Goal: Transaction & Acquisition: Purchase product/service

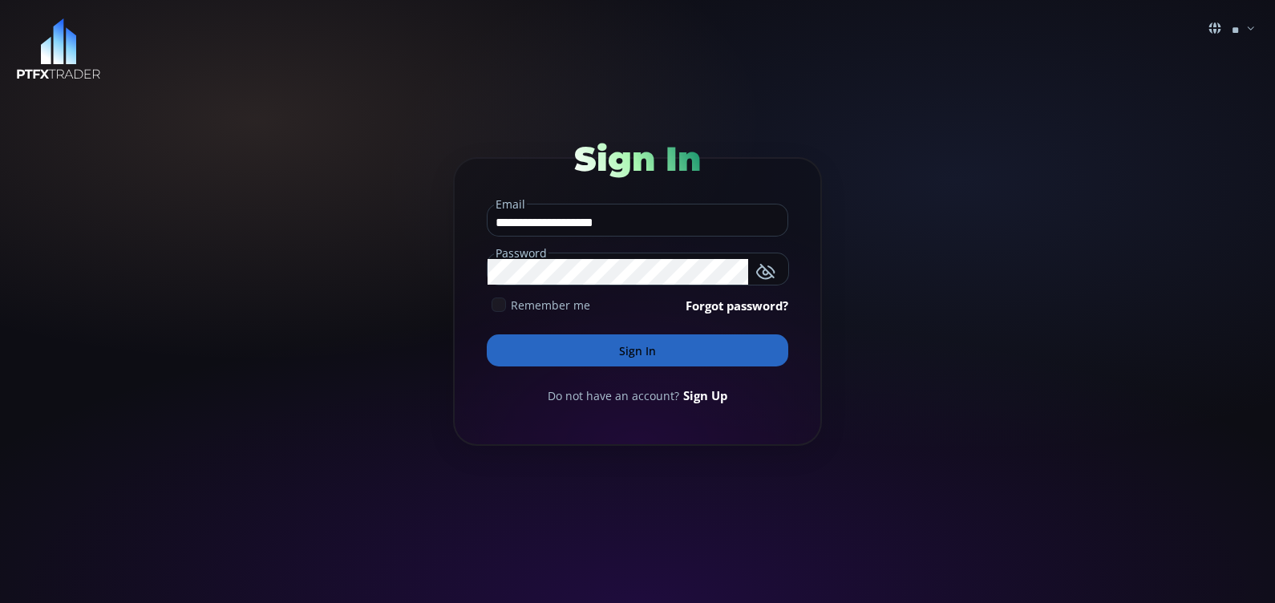
click at [497, 306] on icon at bounding box center [499, 305] width 14 height 14
click at [594, 350] on button "Sign In" at bounding box center [638, 350] width 302 height 32
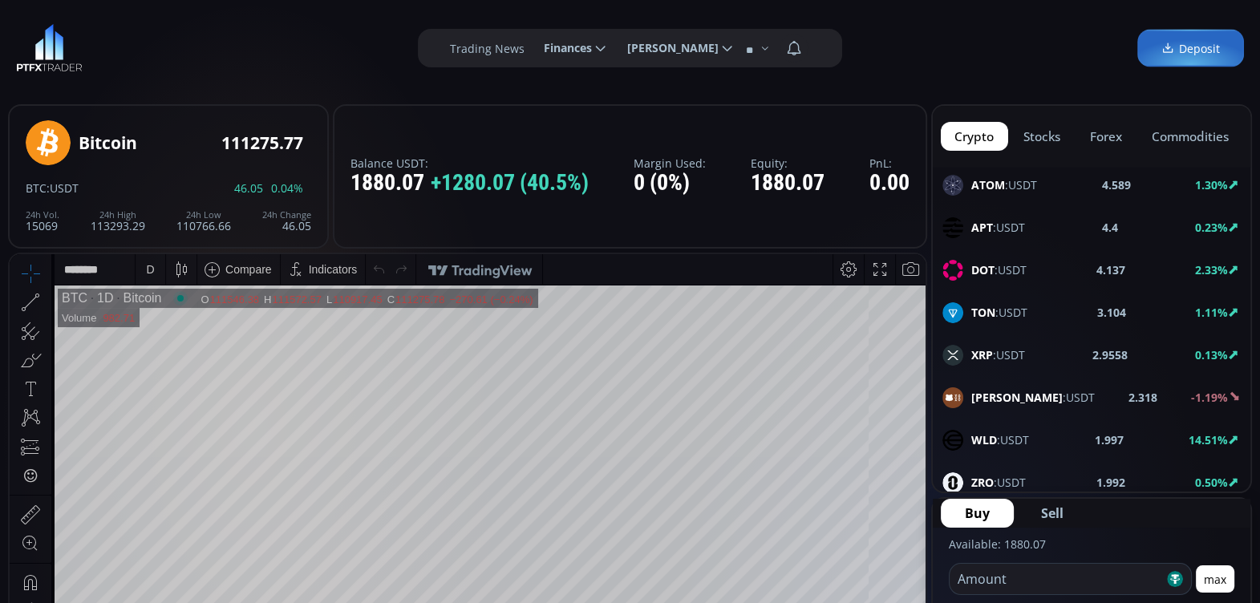
scroll to position [772, 0]
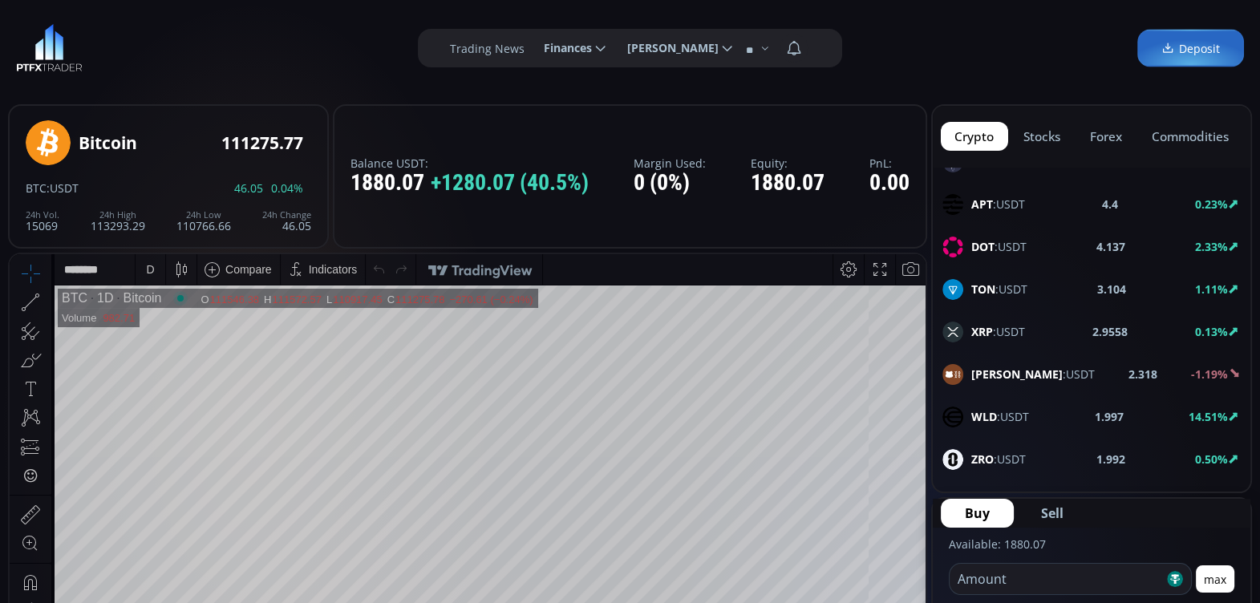
click at [1228, 254] on div "DOT :USDT 4.137 2.33%" at bounding box center [1092, 247] width 318 height 42
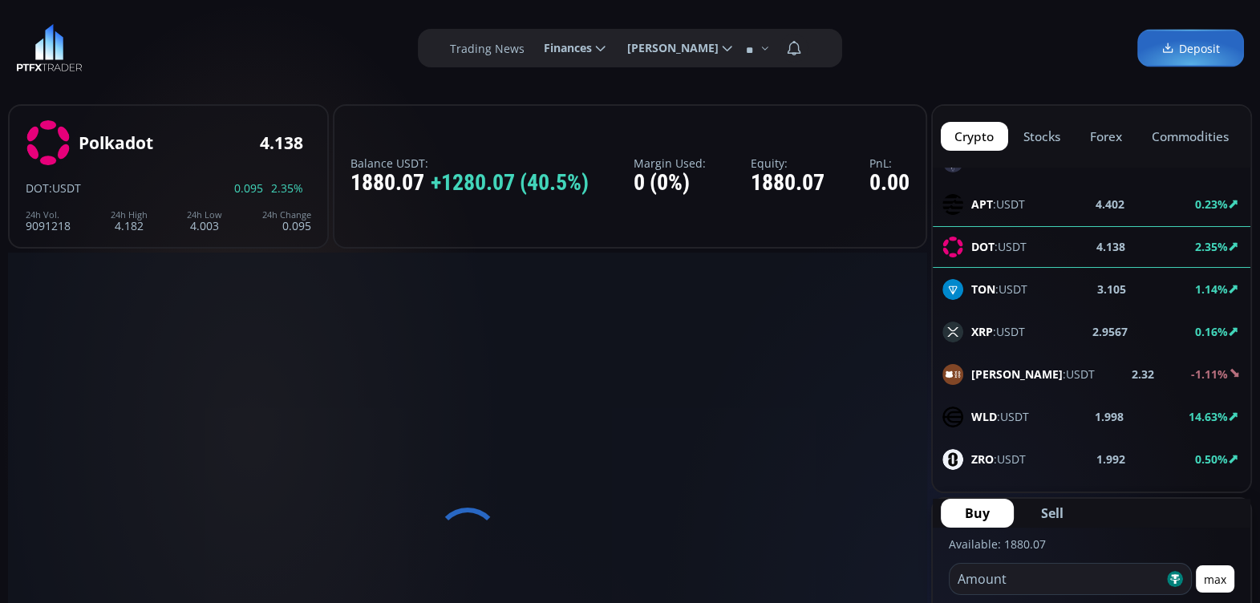
click at [1005, 408] on span "WLD :USDT" at bounding box center [1000, 416] width 58 height 17
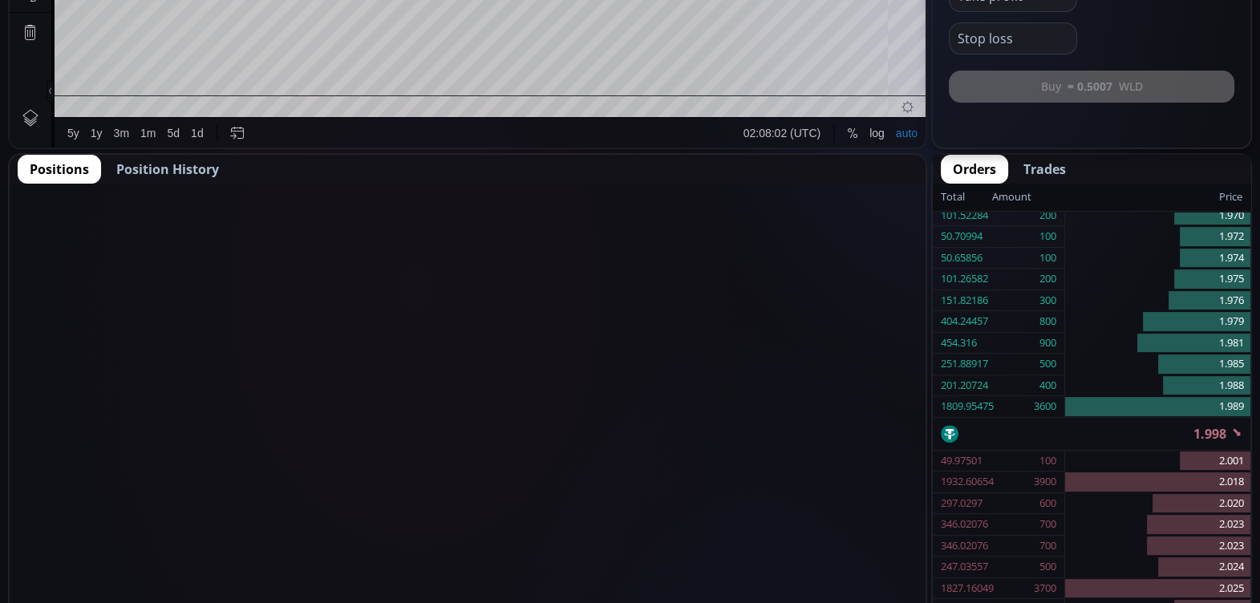
scroll to position [675, 0]
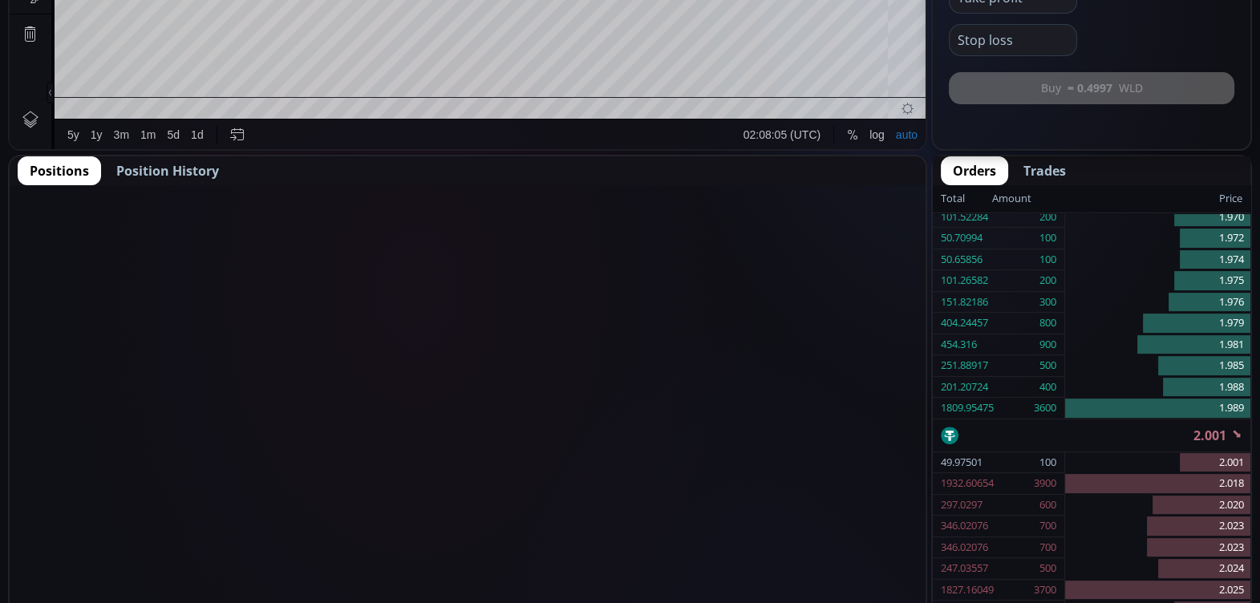
click at [176, 168] on span "Position History" at bounding box center [167, 170] width 103 height 19
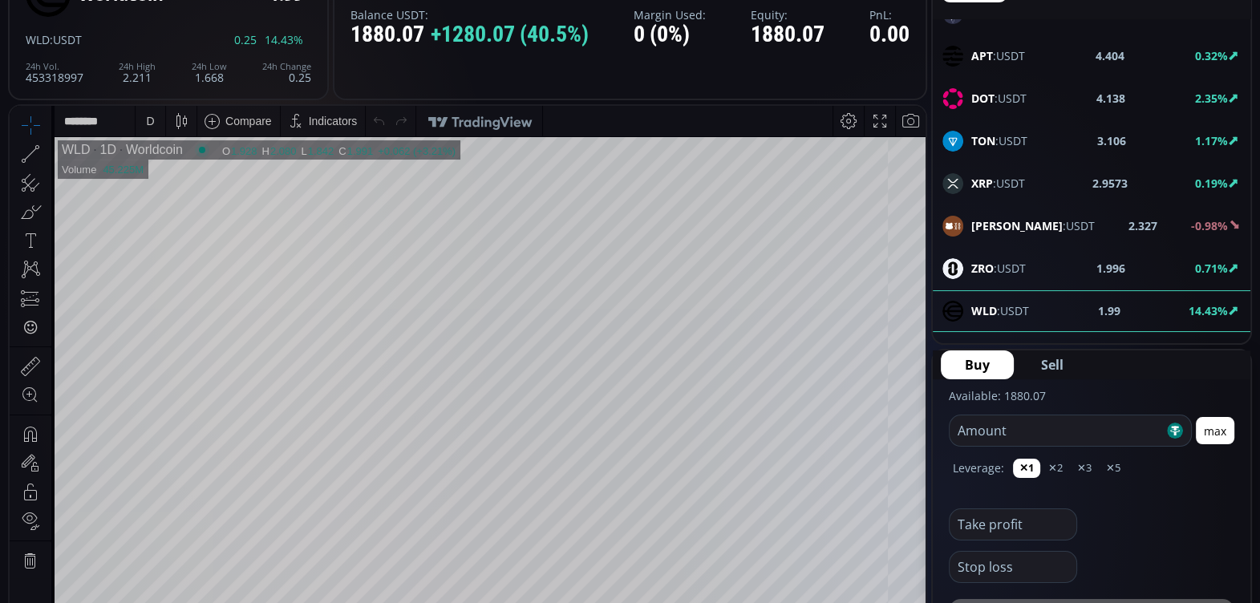
scroll to position [141, 0]
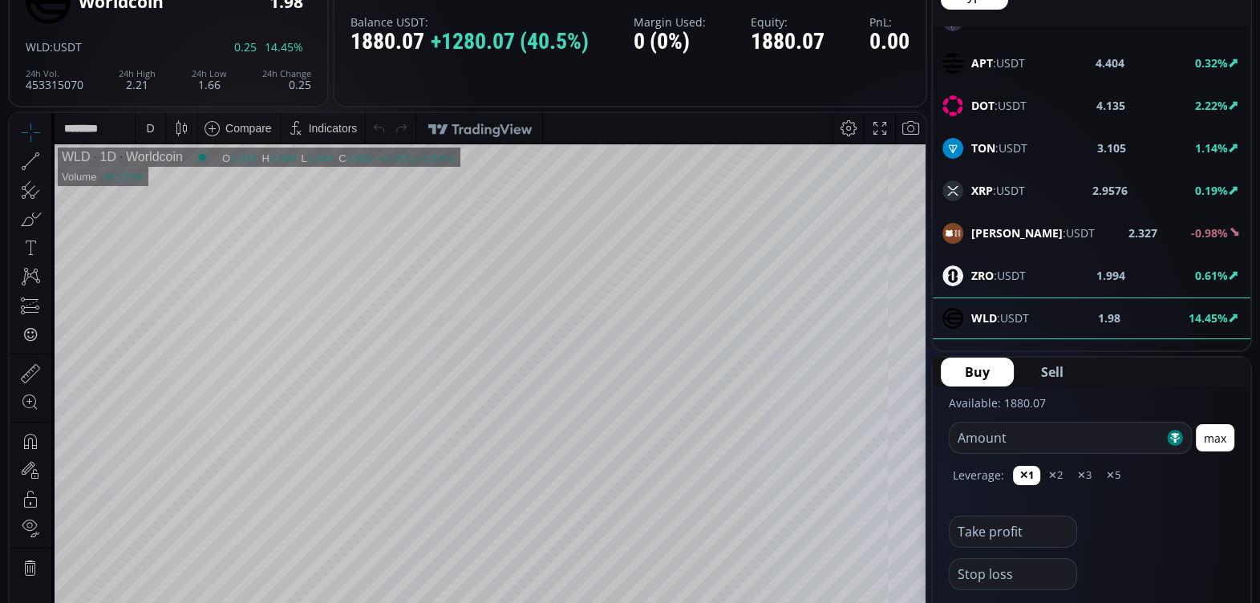
click at [154, 128] on div "D" at bounding box center [151, 128] width 14 height 30
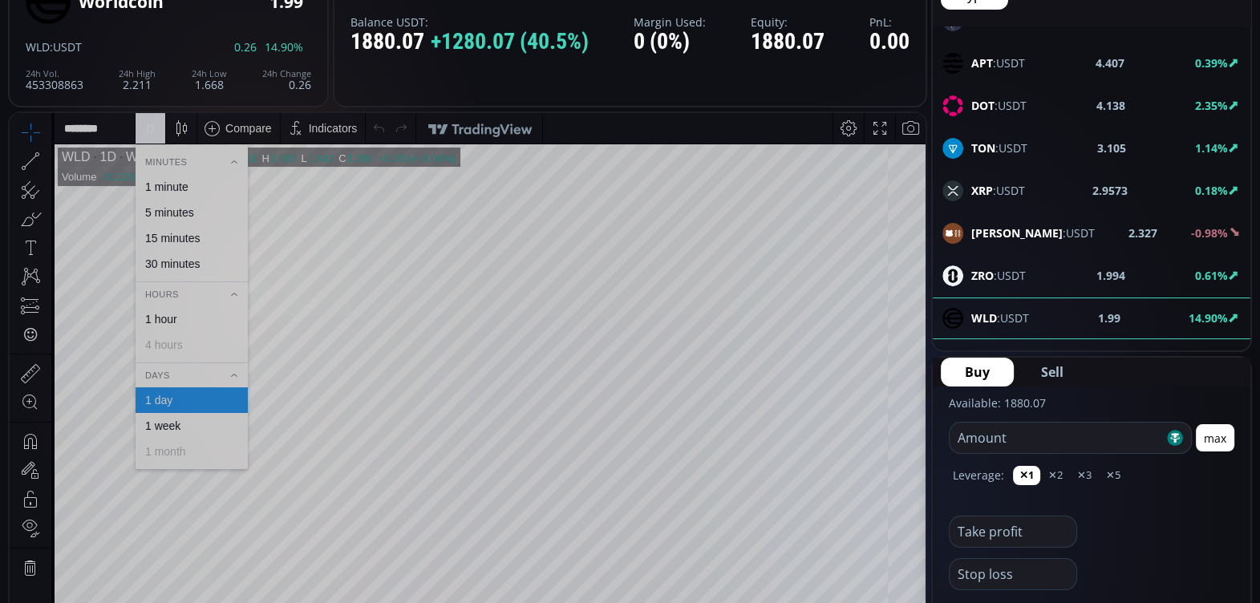
click at [198, 315] on div "1 hour" at bounding box center [191, 319] width 98 height 13
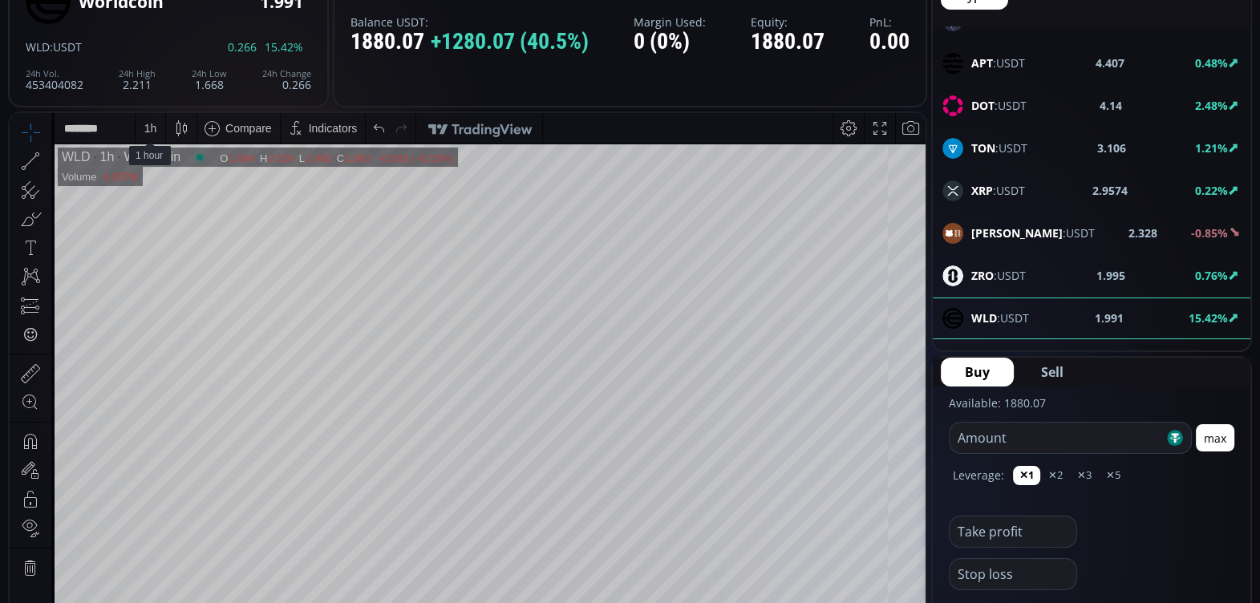
click at [152, 125] on div "1 h" at bounding box center [150, 128] width 13 height 13
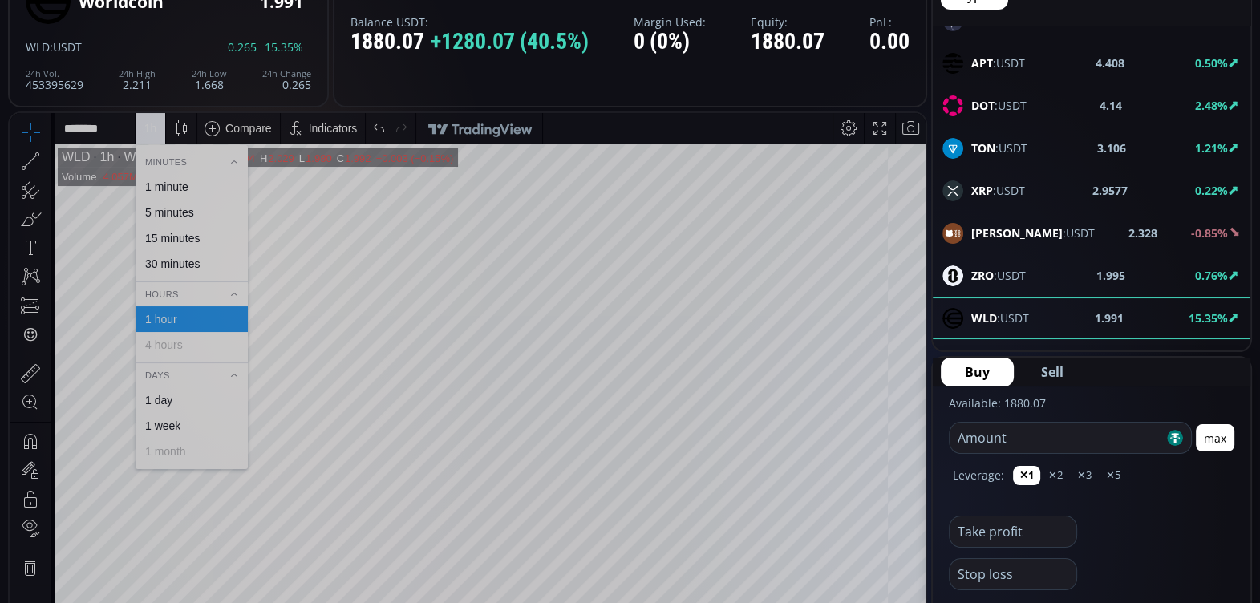
click at [178, 264] on div "30 minutes" at bounding box center [172, 263] width 55 height 13
